Goal: Information Seeking & Learning: Learn about a topic

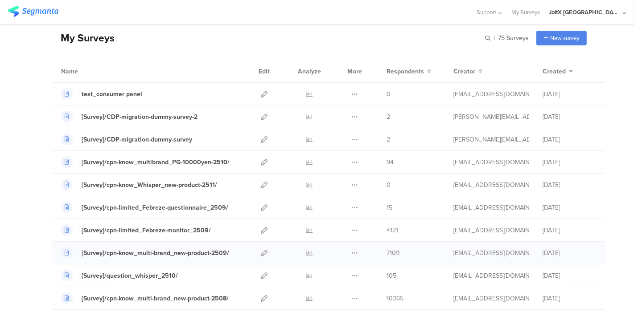
scroll to position [49, 0]
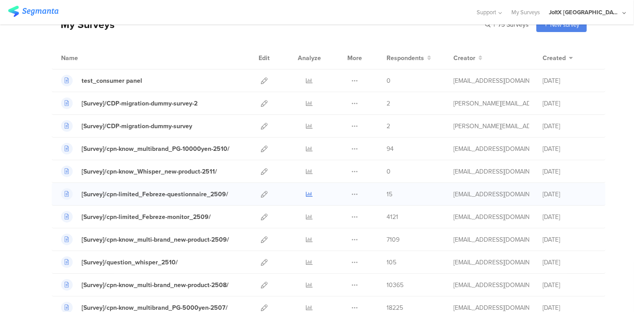
click at [306, 194] on icon at bounding box center [309, 194] width 7 height 7
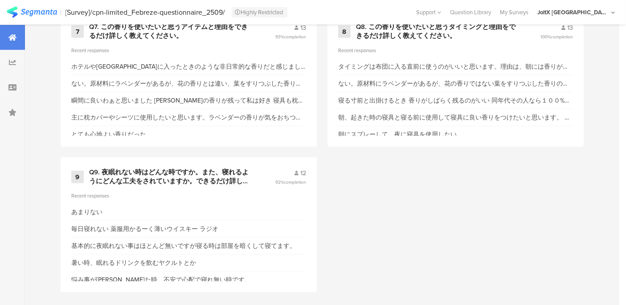
scroll to position [859, 0]
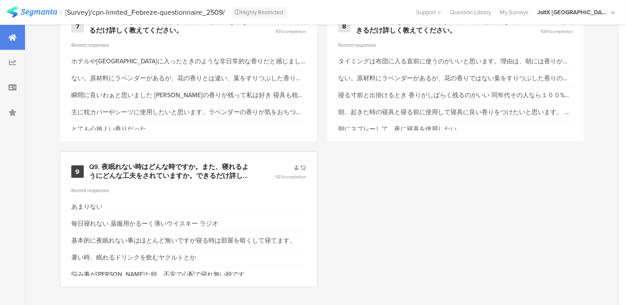
click at [197, 163] on div "Q9. 夜眠れない時はどんな時ですか。また、寝れるようにどんな工夫をされていますか。できるだけ詳しく教えてください。" at bounding box center [171, 171] width 164 height 17
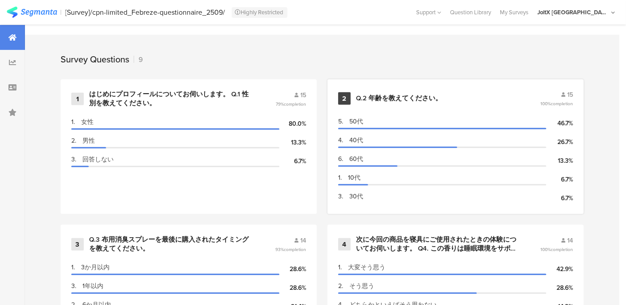
scroll to position [364, 0]
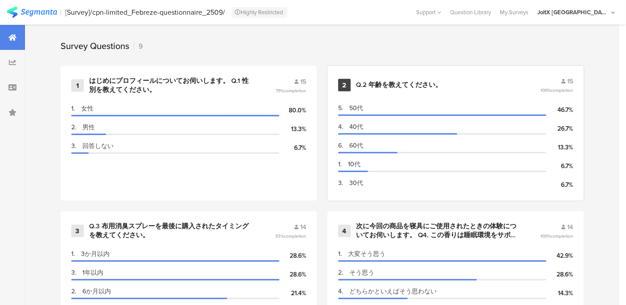
click at [383, 85] on div "Q.2 年齢を教えてください。" at bounding box center [399, 85] width 86 height 9
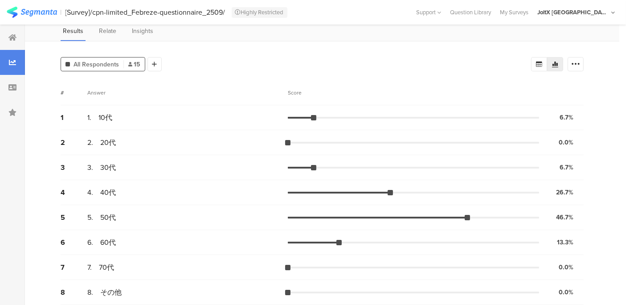
scroll to position [63, 0]
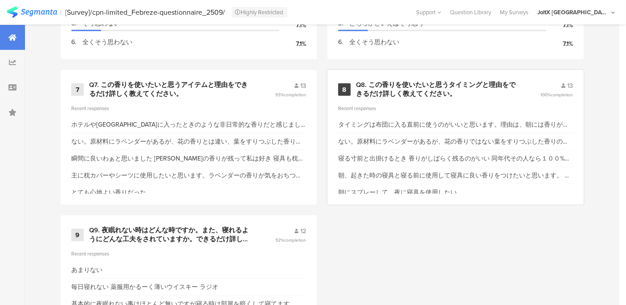
scroll to position [810, 0]
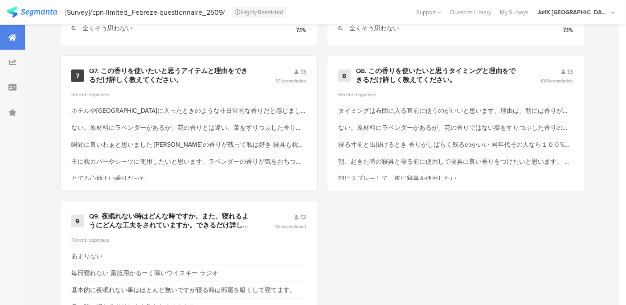
click at [202, 75] on div "Q7. この香りを使いたいと思うアイテムと理由をできるだけ詳しく教えてください。" at bounding box center [171, 75] width 164 height 17
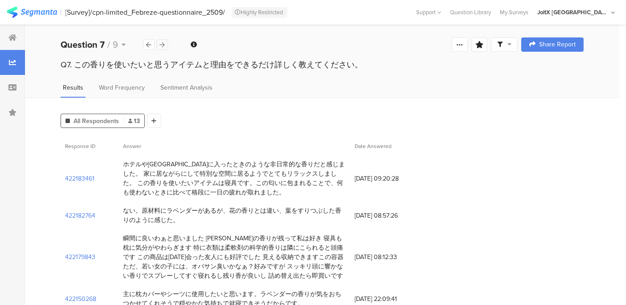
click at [167, 45] on div at bounding box center [162, 44] width 12 height 11
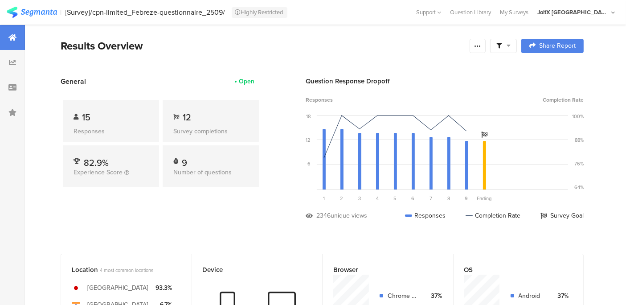
click at [36, 14] on img at bounding box center [32, 12] width 50 height 11
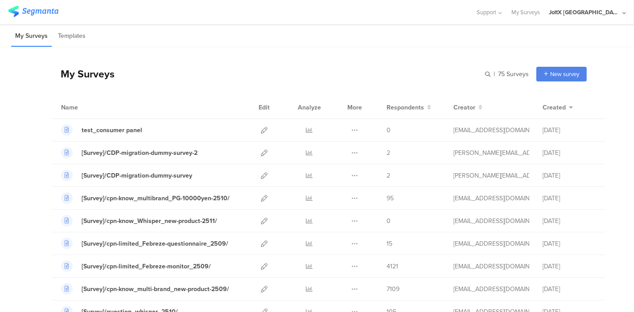
click at [371, 47] on div "My Surveys Templates You have not created any surveys yet Start from scratch Ch…" at bounding box center [317, 169] width 634 height 288
click at [283, 60] on div "My Surveys | 75 Surveys New survey Start from scratch Choose from templates" at bounding box center [319, 74] width 535 height 36
drag, startPoint x: 404, startPoint y: 32, endPoint x: 389, endPoint y: 27, distance: 15.5
click at [404, 32] on div "My Surveys Templates" at bounding box center [317, 36] width 634 height 23
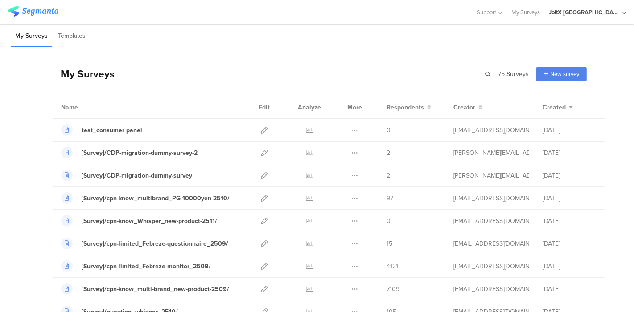
click at [218, 42] on div "My Surveys Templates" at bounding box center [317, 36] width 634 height 23
